Goal: Task Accomplishment & Management: Manage account settings

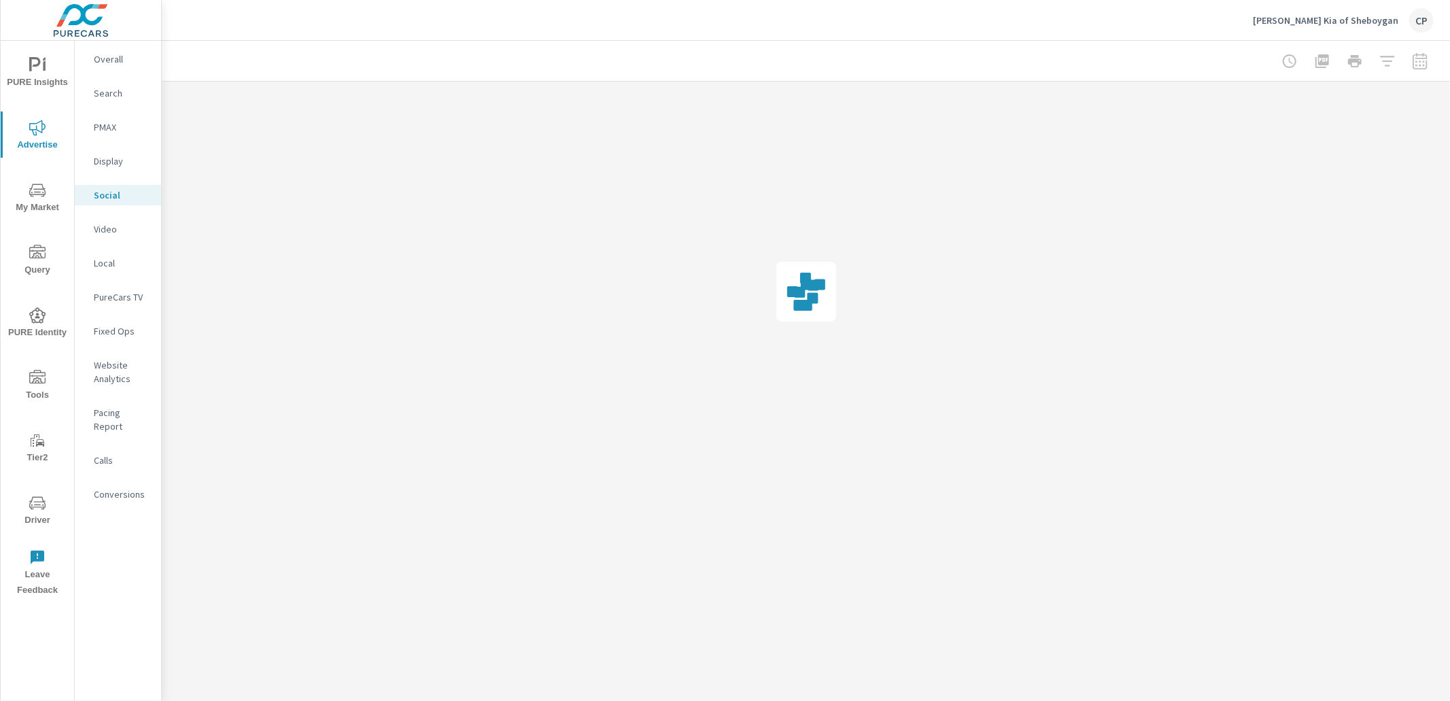
click at [120, 97] on p "Search" at bounding box center [122, 93] width 56 height 14
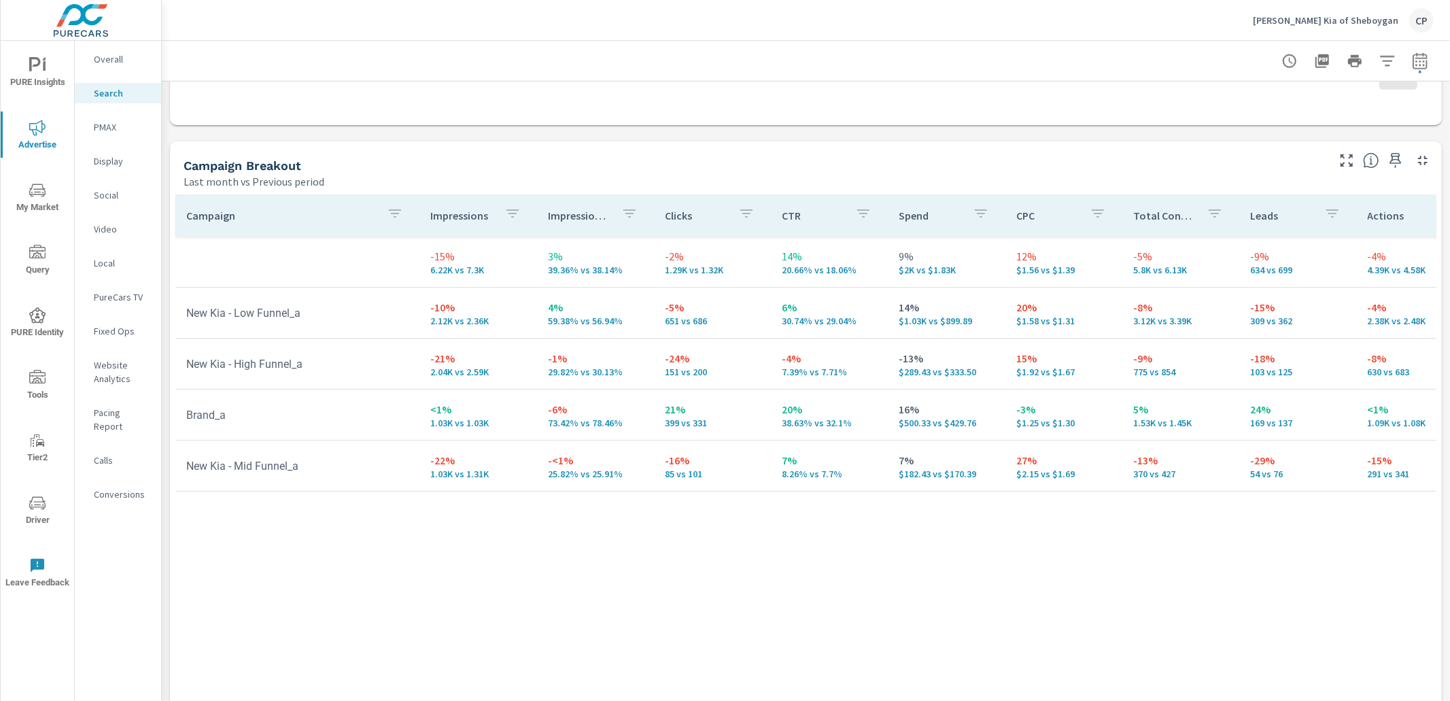
scroll to position [1272, 0]
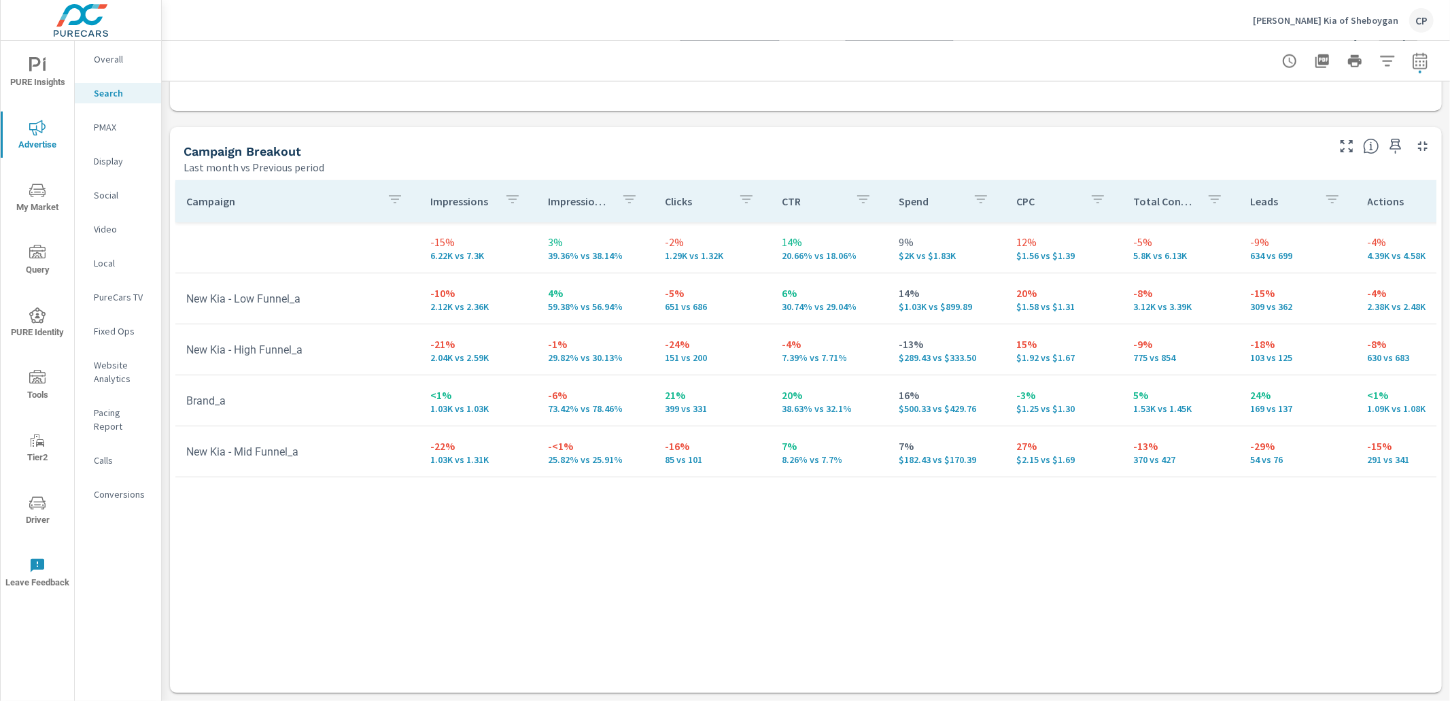
click at [142, 134] on div "PMAX" at bounding box center [118, 127] width 86 height 20
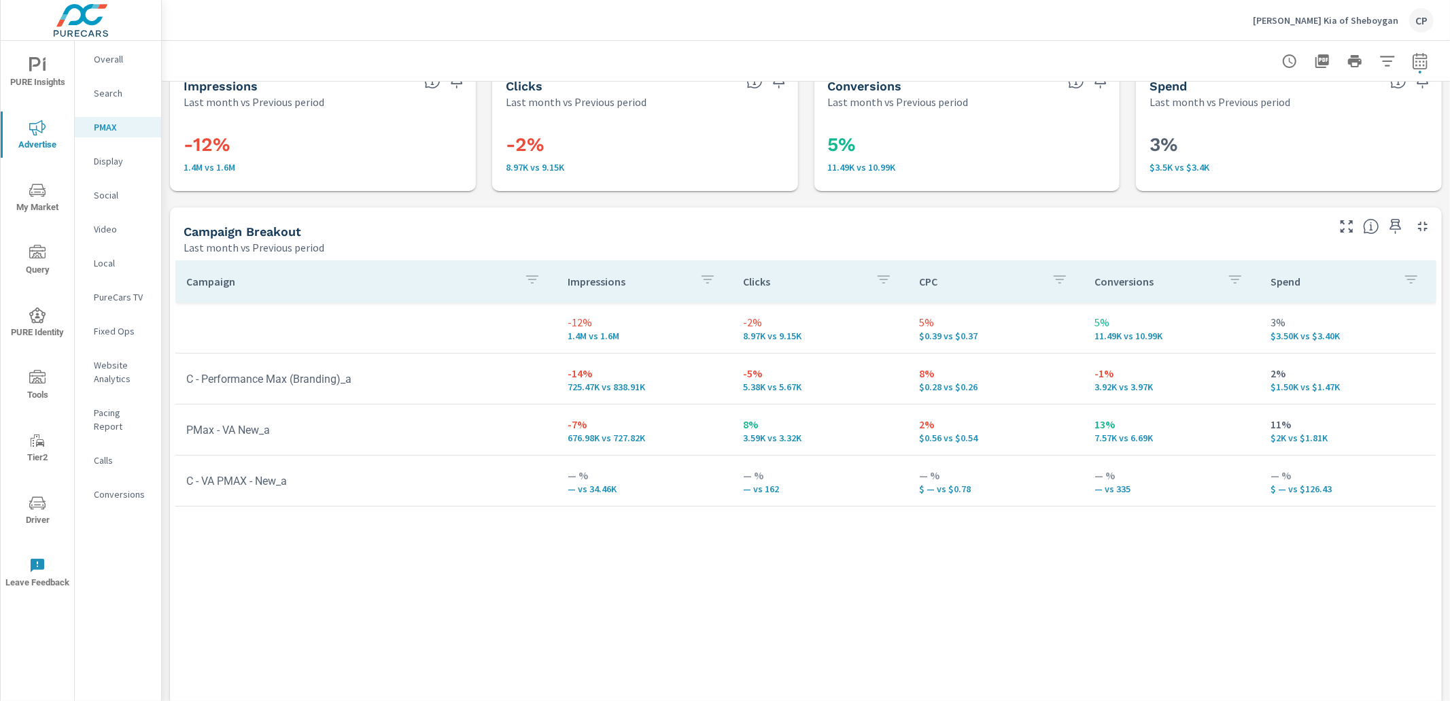
scroll to position [27, 0]
click at [1362, 23] on p "[PERSON_NAME] Kia of Sheboygan" at bounding box center [1326, 20] width 146 height 12
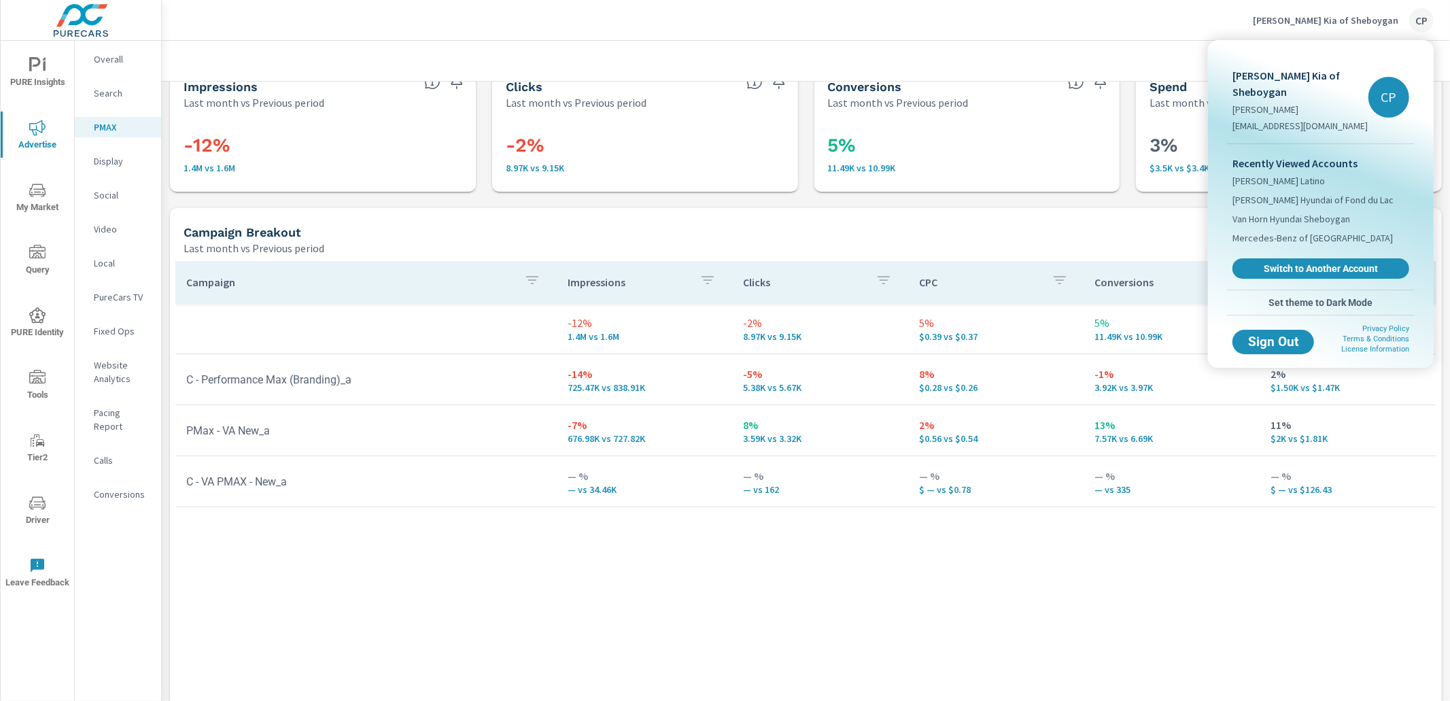
click at [1320, 258] on link "Switch to Another Account" at bounding box center [1321, 268] width 177 height 20
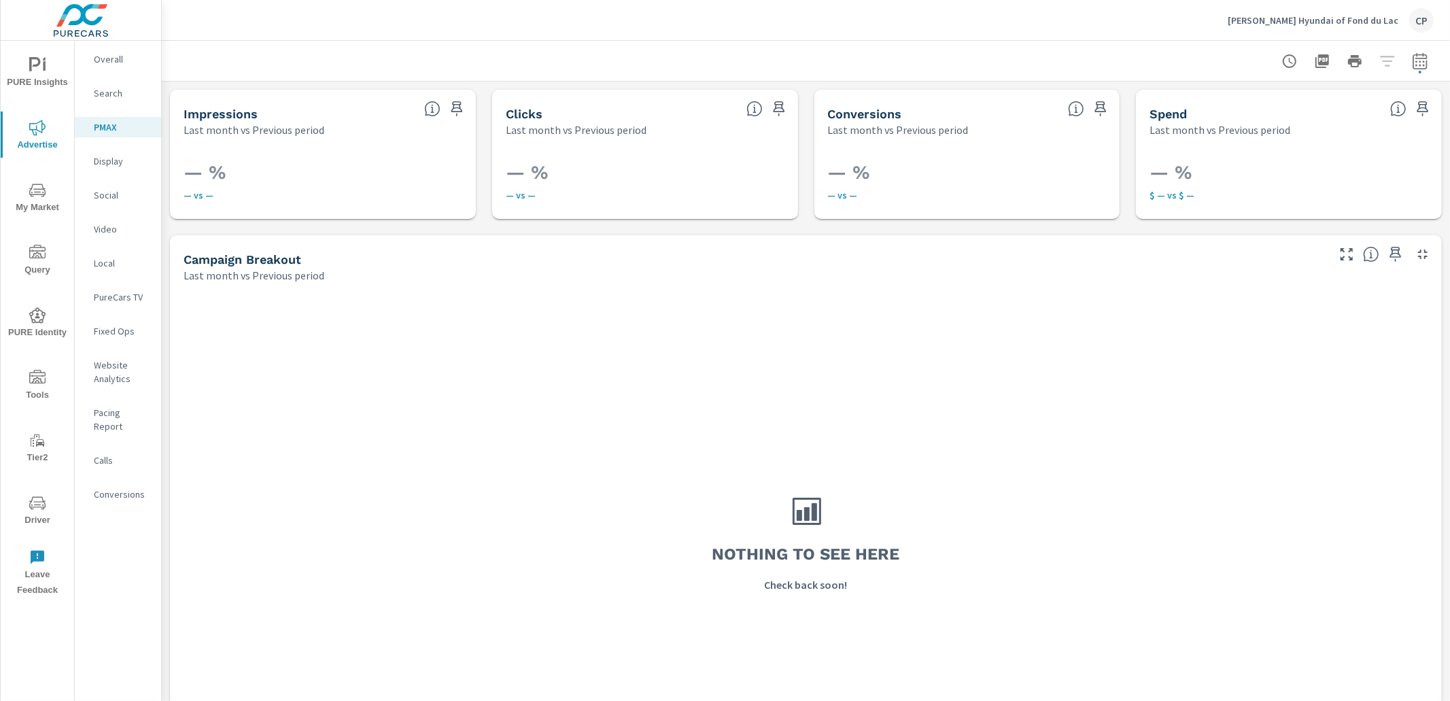
click at [133, 98] on p "Search" at bounding box center [122, 93] width 56 height 14
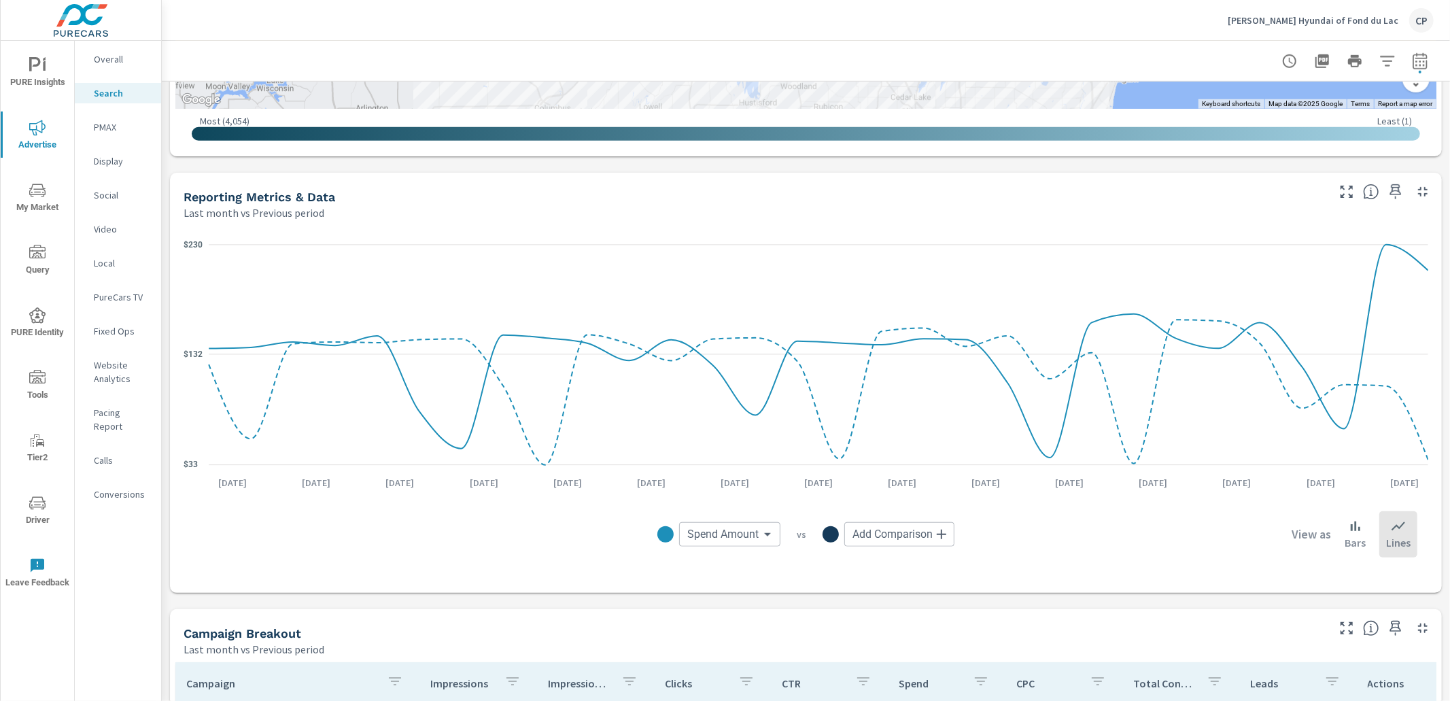
scroll to position [726, 0]
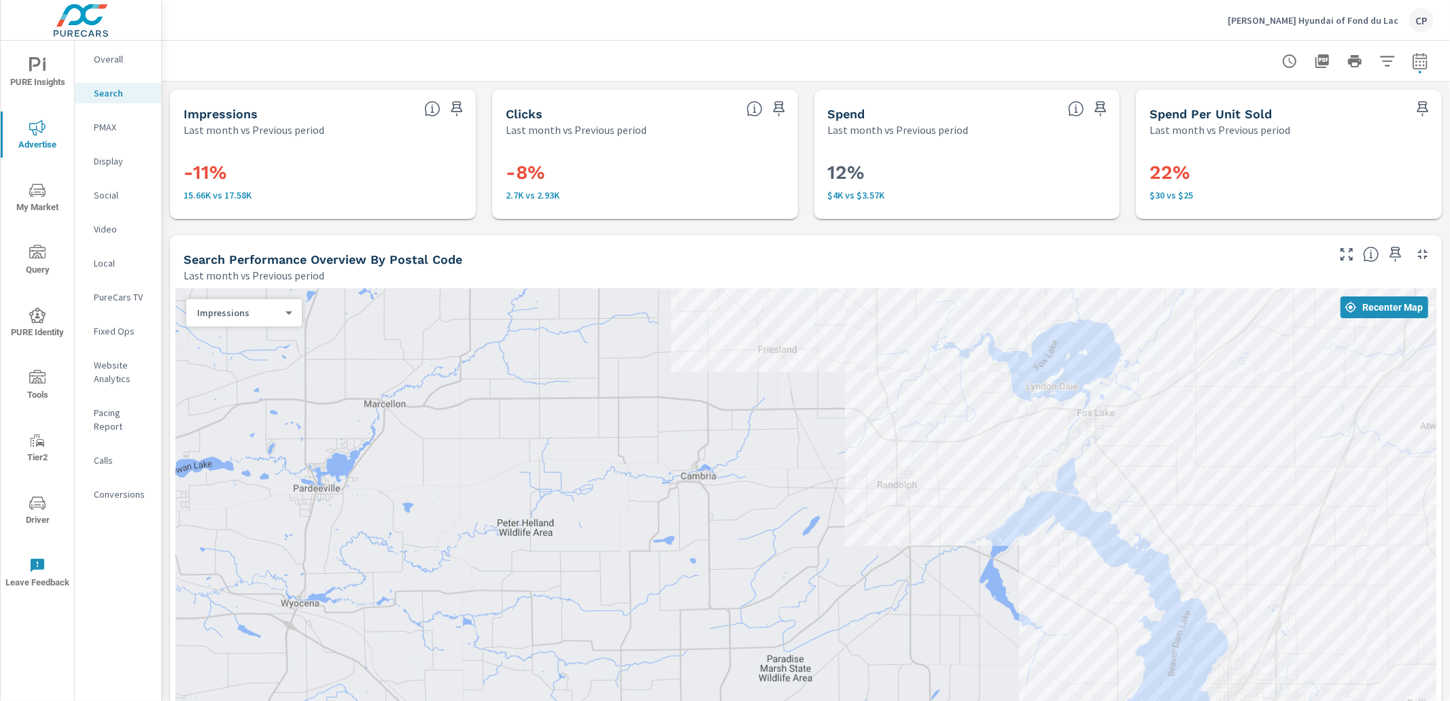
scroll to position [7, 0]
